Goal: Transaction & Acquisition: Purchase product/service

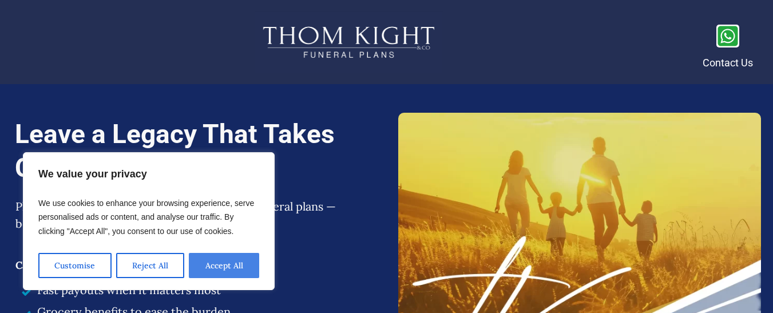
click at [227, 260] on button "Accept All" at bounding box center [224, 265] width 70 height 25
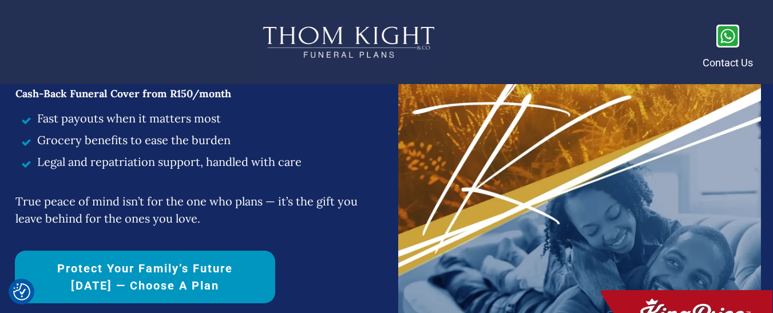
scroll to position [229, 0]
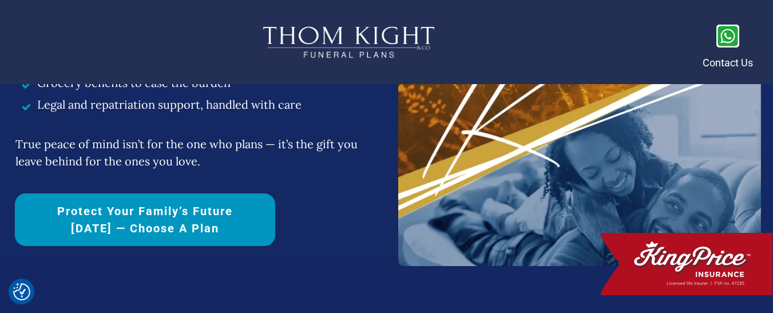
click at [213, 217] on span "Protect Your Family’s Future [DATE] — Choose a Plan" at bounding box center [145, 220] width 220 height 34
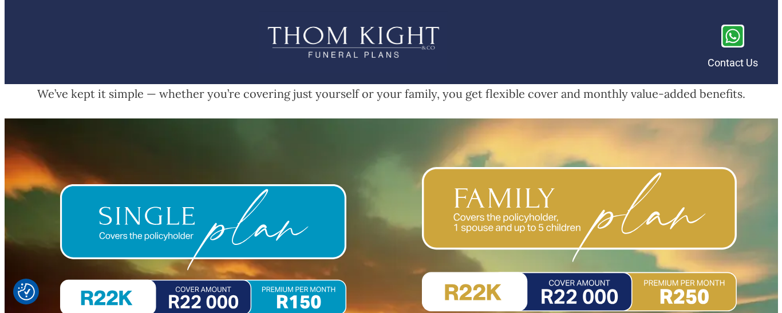
scroll to position [5266, 0]
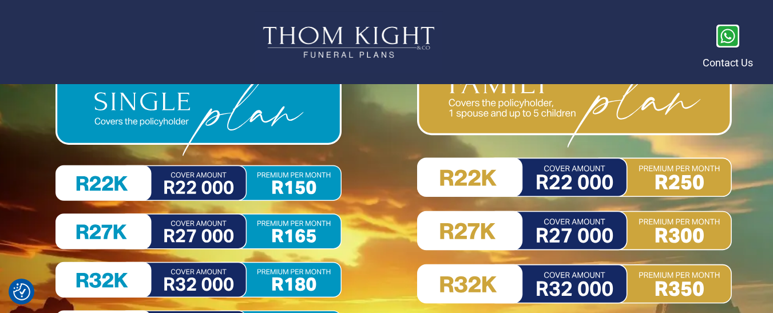
click at [672, 172] on img at bounding box center [574, 212] width 315 height 319
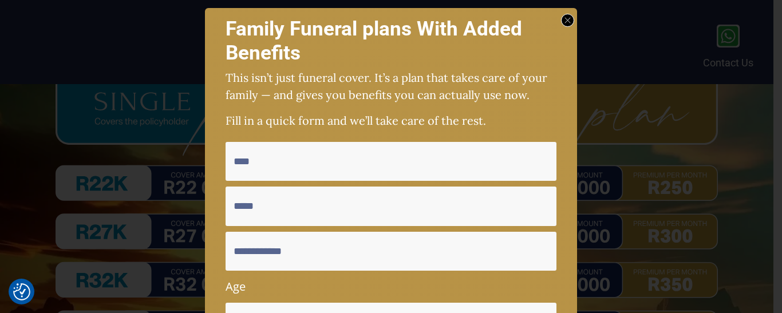
scroll to position [0, 0]
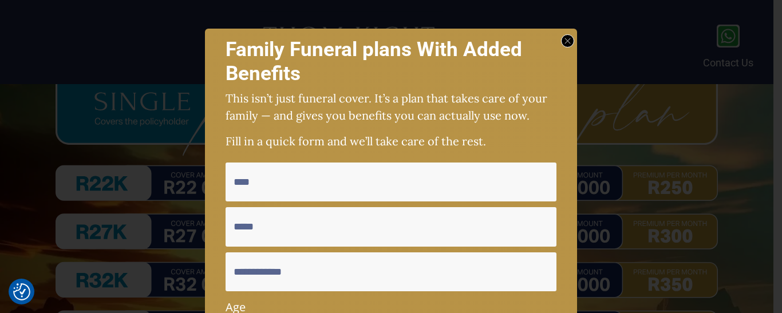
scroll to position [229, 0]
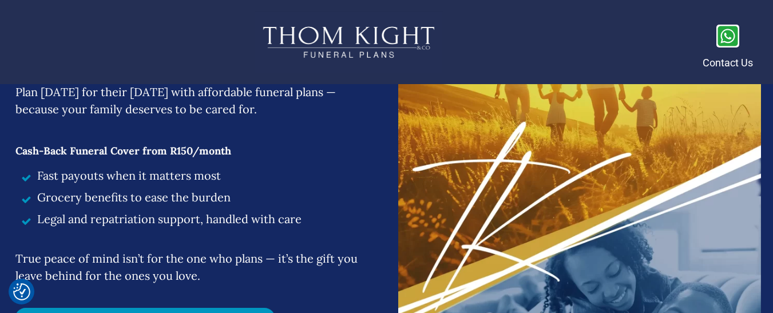
scroll to position [172, 0]
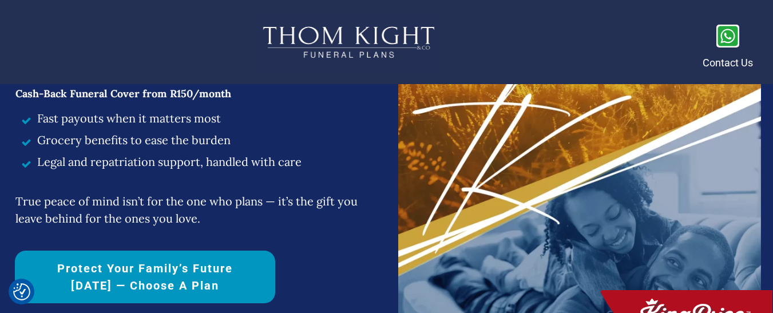
click at [149, 279] on span "Protect Your Family’s Future [DATE] — Choose a Plan" at bounding box center [145, 277] width 220 height 34
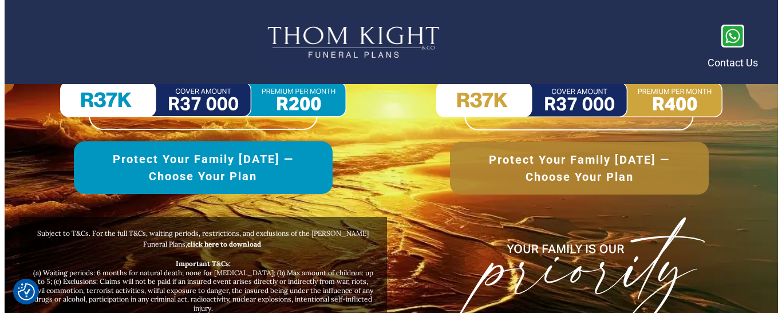
scroll to position [5437, 0]
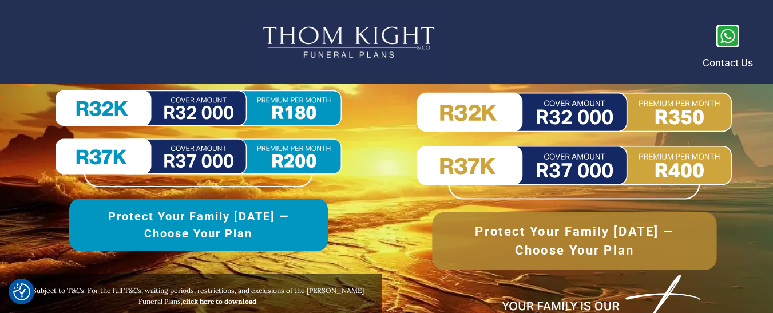
click at [555, 237] on span "Protect Your Family [DATE] —Choose Your Plan" at bounding box center [574, 241] width 240 height 38
